Goal: Check status: Check status

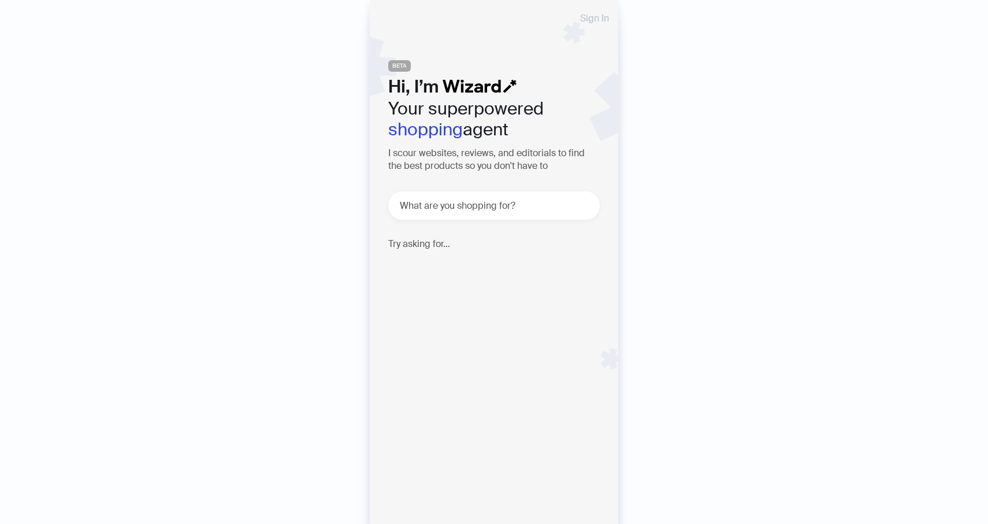
click at [593, 18] on span "Sign In" at bounding box center [594, 18] width 29 height 9
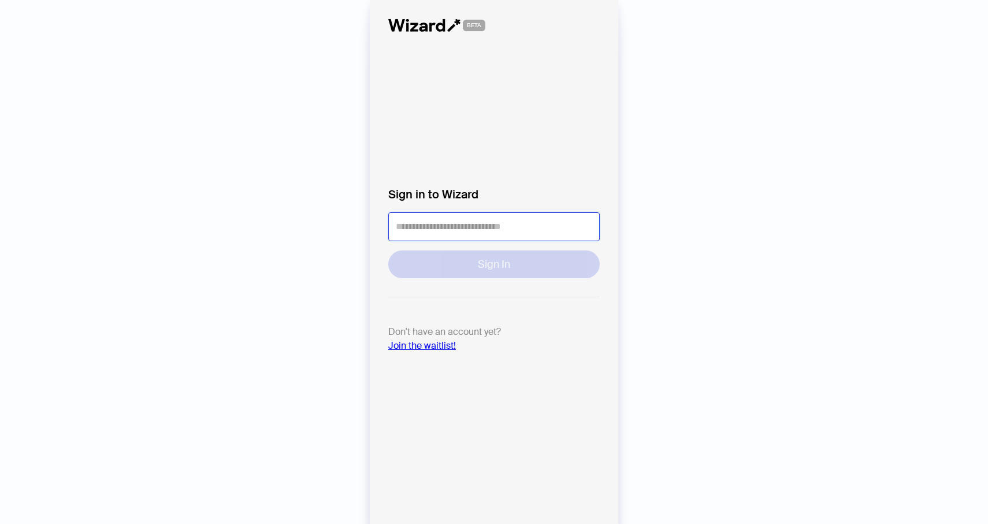
click at [479, 237] on input "tel" at bounding box center [494, 226] width 212 height 29
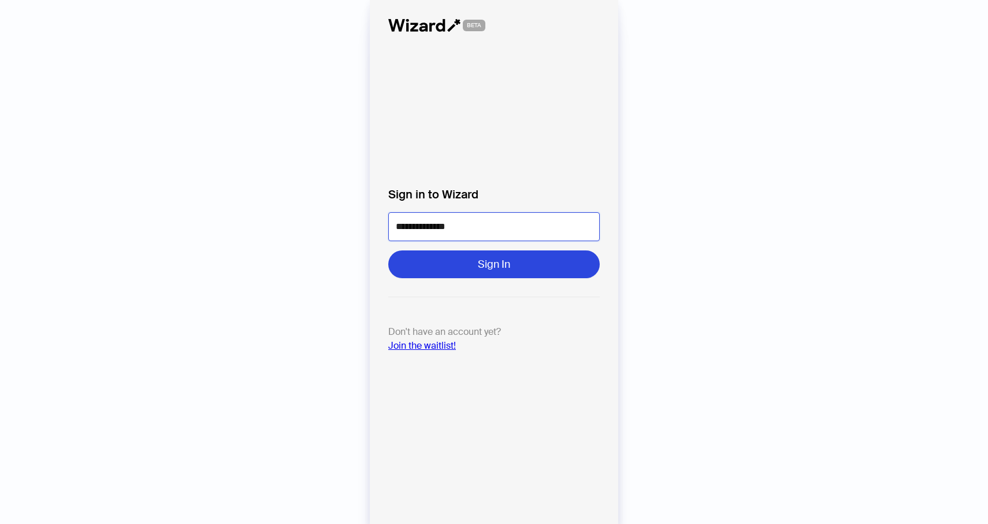
type input "**********"
click at [388, 250] on button "Sign In" at bounding box center [494, 264] width 212 height 28
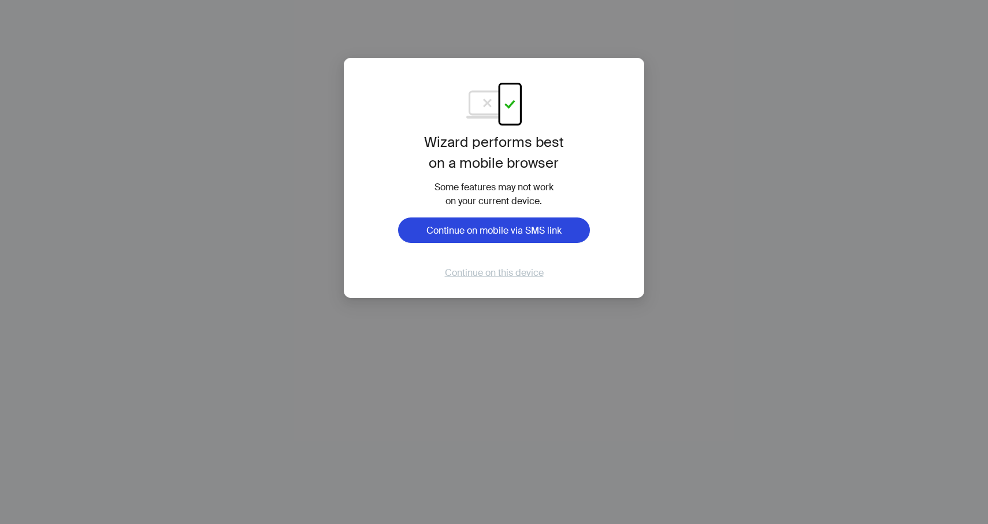
click at [524, 270] on span "Continue on this device" at bounding box center [494, 272] width 99 height 12
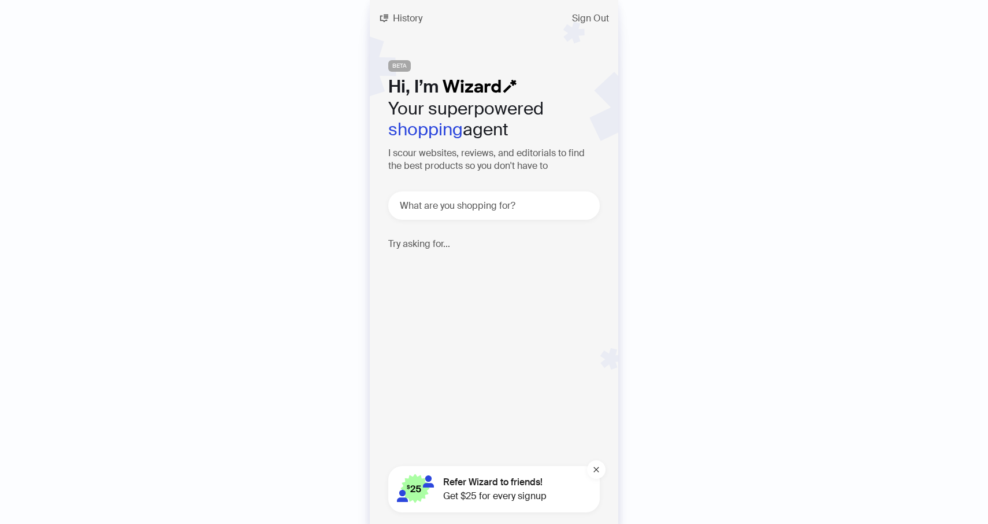
scroll to position [2520, 0]
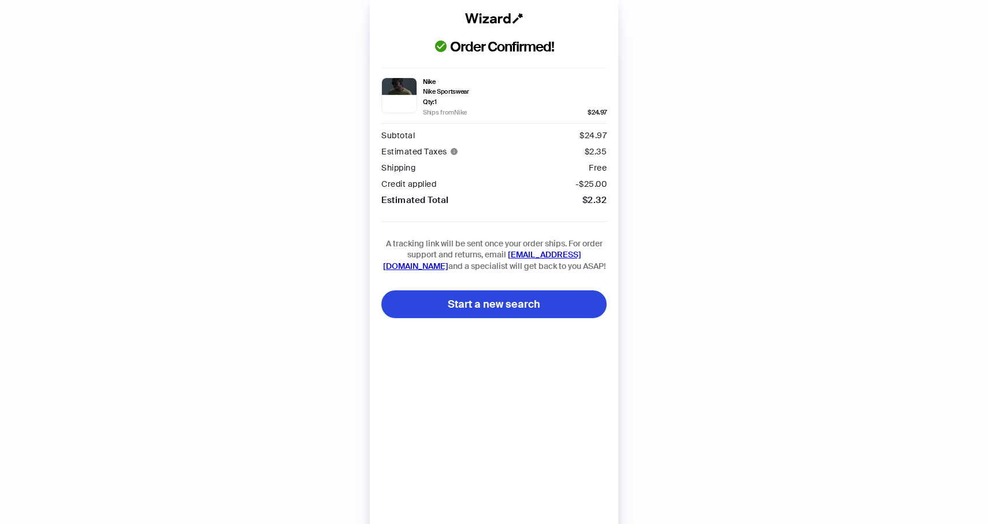
scroll to position [2520, 0]
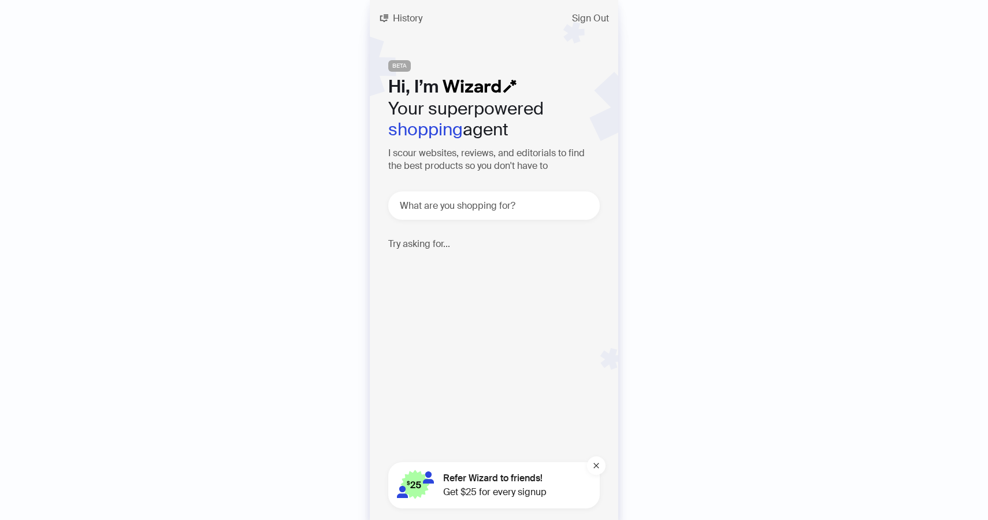
scroll to position [2524, 0]
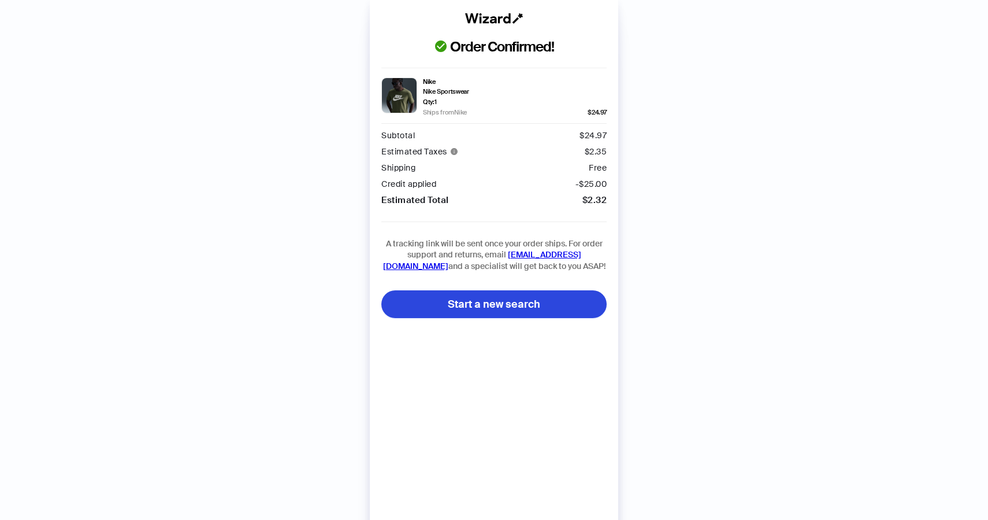
scroll to position [2524, 0]
click at [123, 142] on div "Order Confirmed! Nike Nike Sportswear Qty: 1 Ships from Nike $24.97 Subtotal $ …" at bounding box center [494, 271] width 988 height 543
